Goal: Task Accomplishment & Management: Use online tool/utility

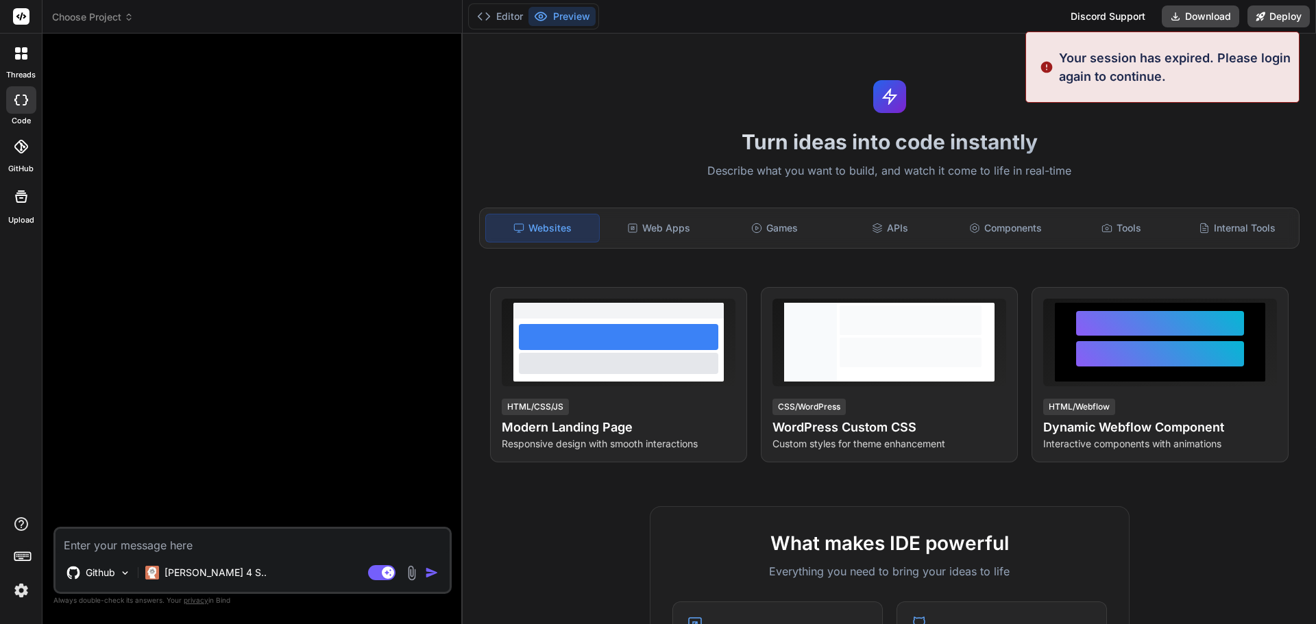
type textarea "x"
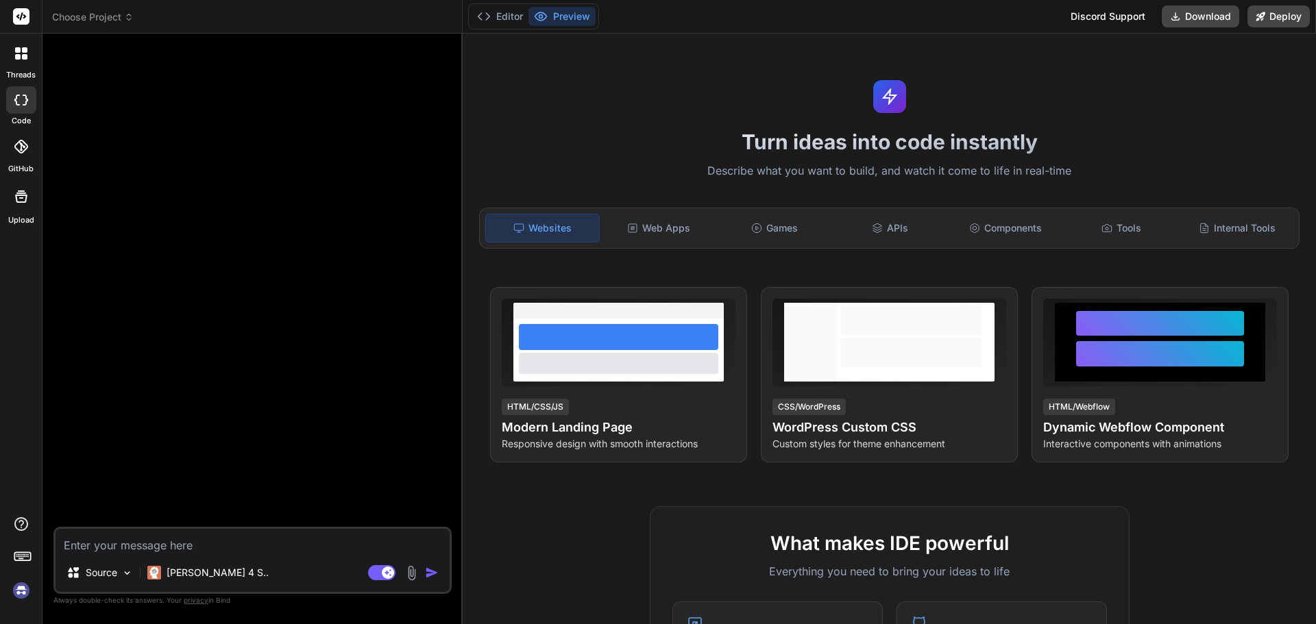
click at [25, 593] on img at bounding box center [21, 590] width 23 height 23
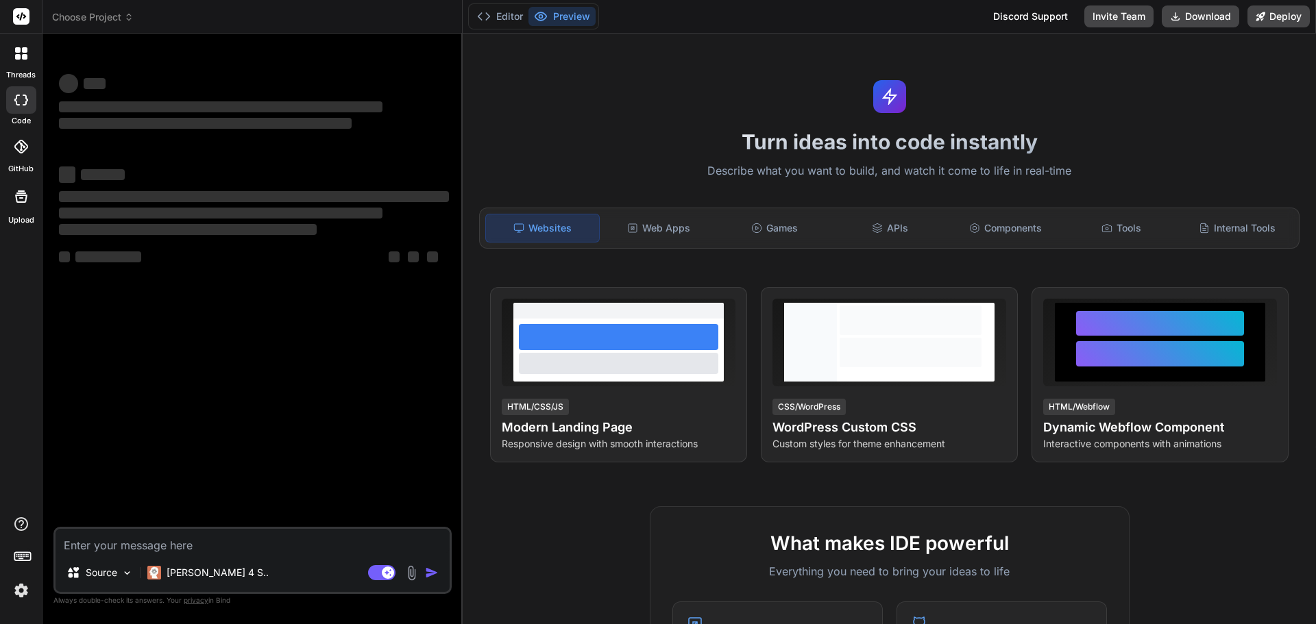
type textarea "x"
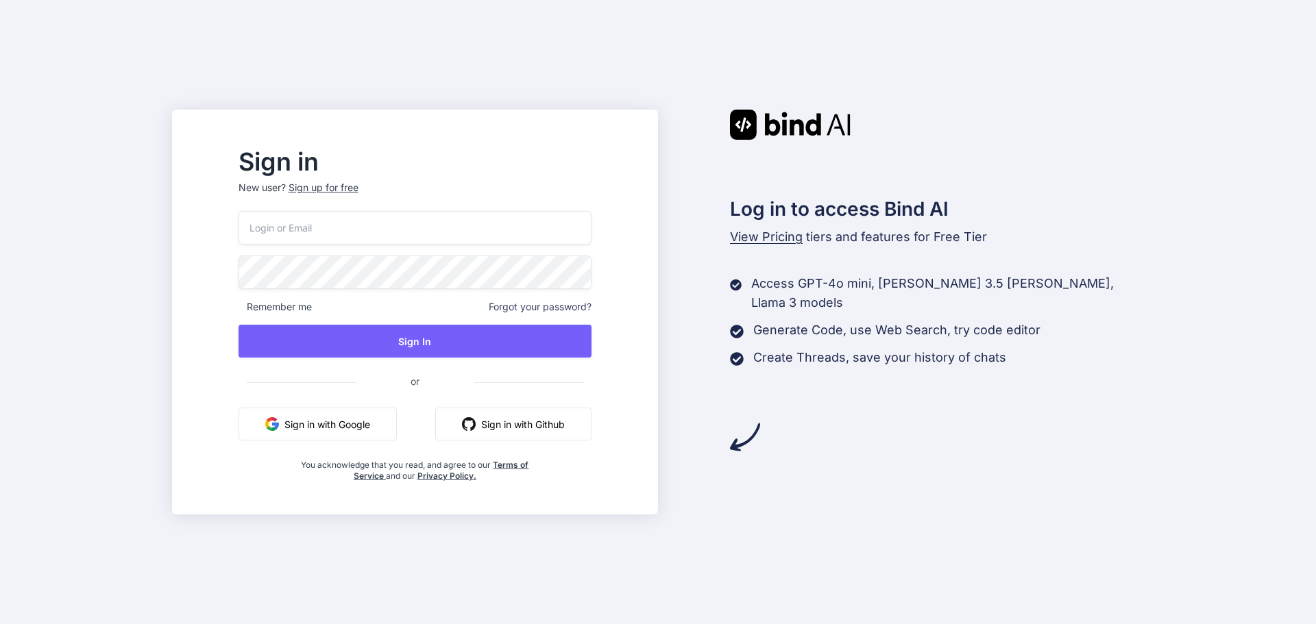
click at [381, 426] on button "Sign in with Google" at bounding box center [317, 424] width 158 height 33
